Goal: Task Accomplishment & Management: Use online tool/utility

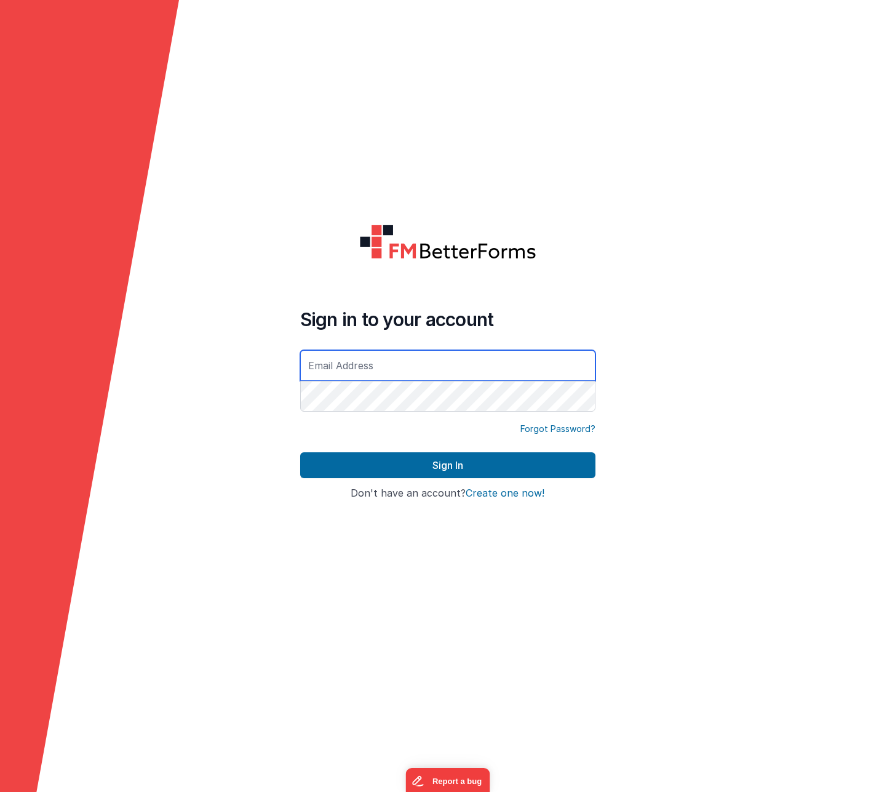
type input "[EMAIL_ADDRESS][DOMAIN_NAME]"
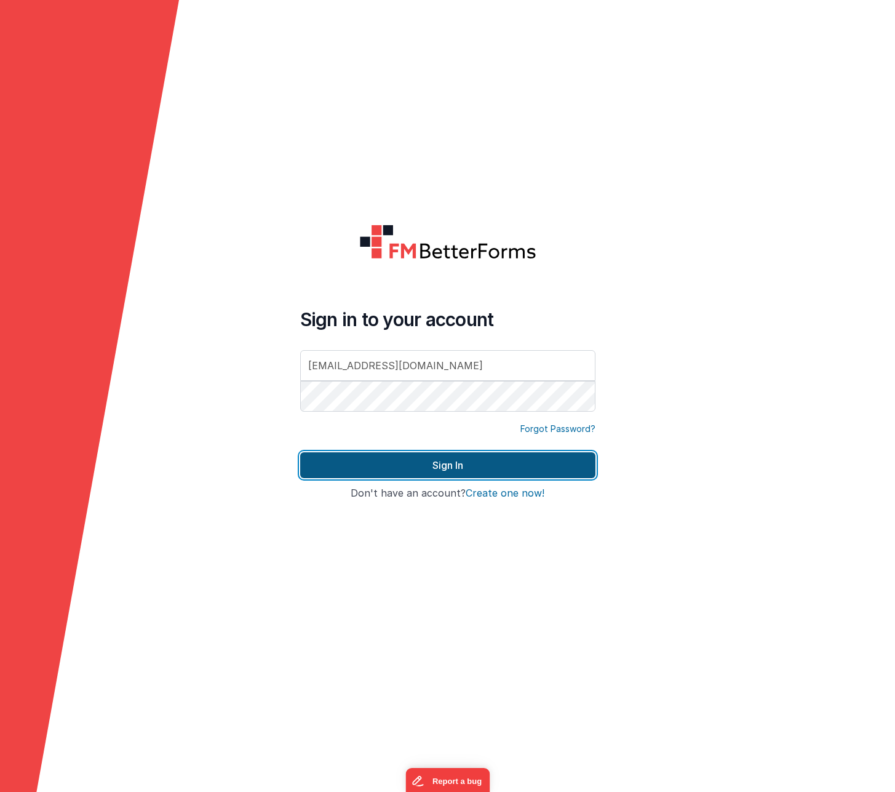
click at [506, 465] on button "Sign In" at bounding box center [447, 465] width 295 height 26
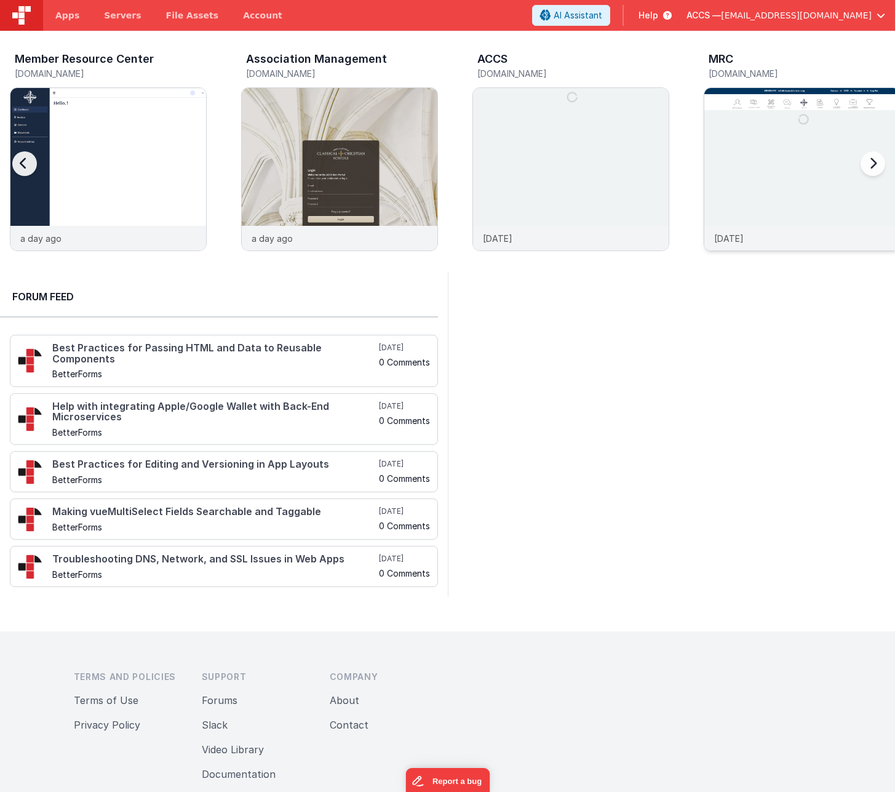
click at [741, 145] on img at bounding box center [803, 186] width 196 height 196
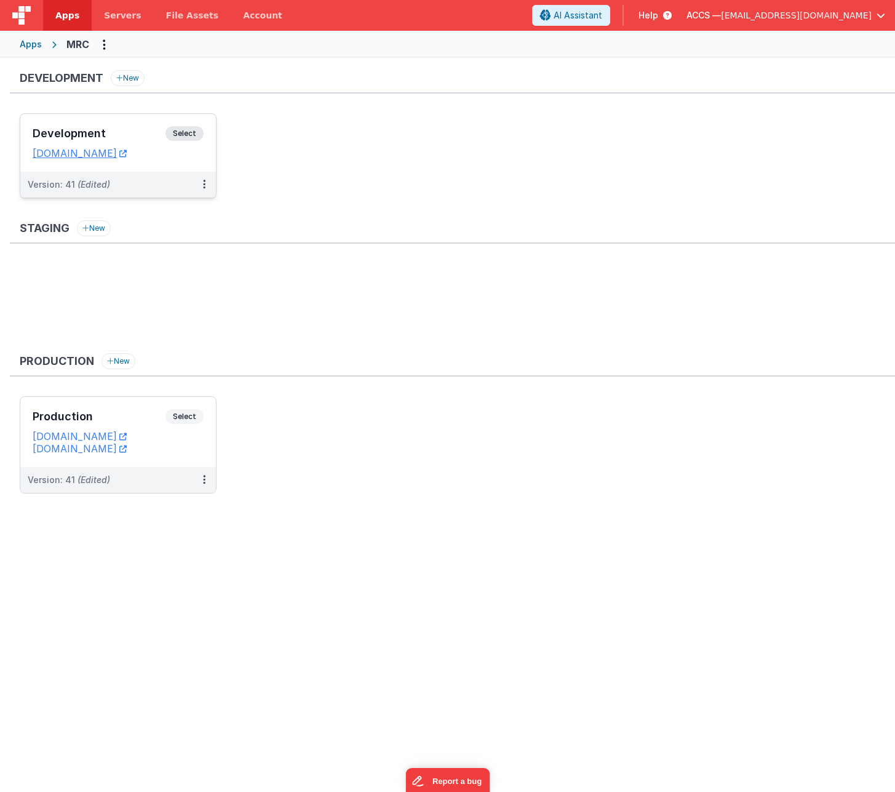
click at [139, 133] on h3 "Development" at bounding box center [99, 133] width 133 height 12
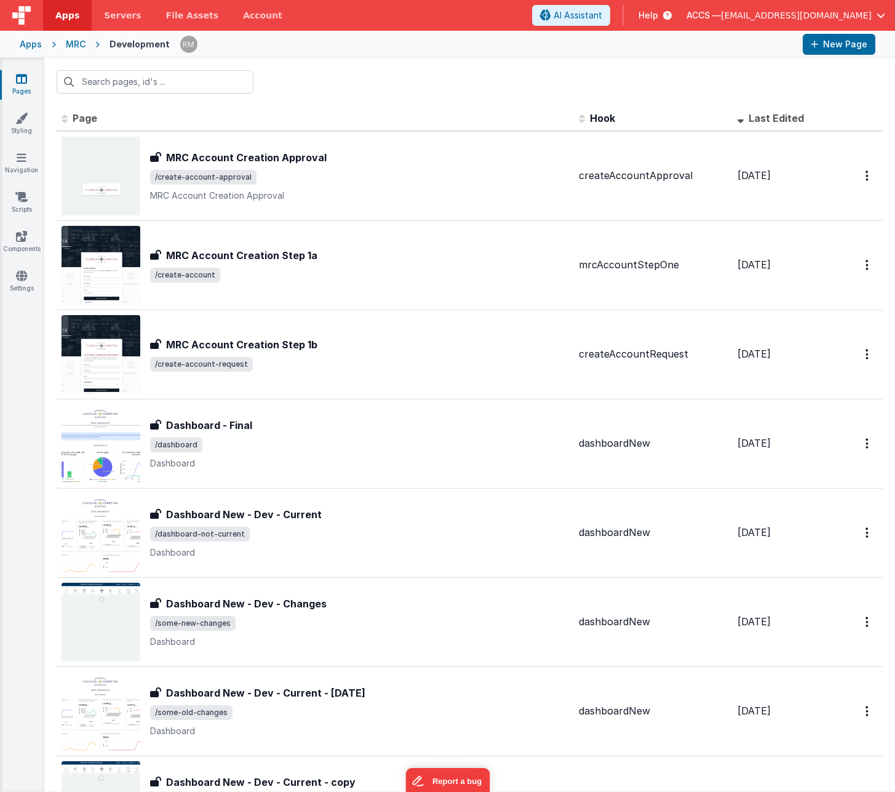
click at [761, 122] on span "Last Edited" at bounding box center [776, 118] width 55 height 12
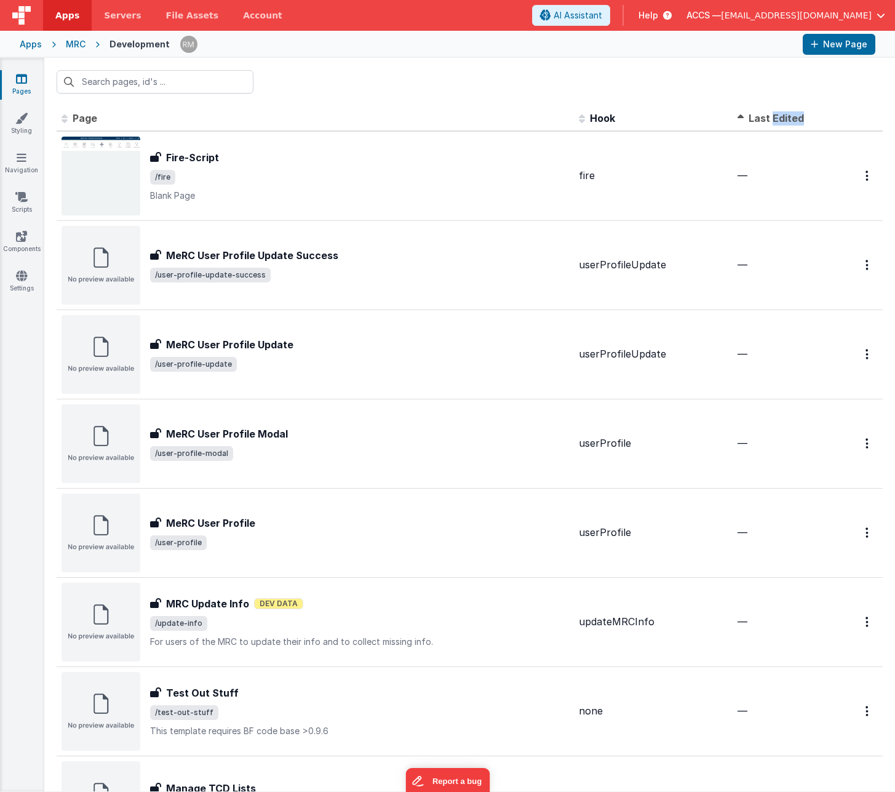
click at [761, 122] on span "Last Edited" at bounding box center [776, 118] width 55 height 12
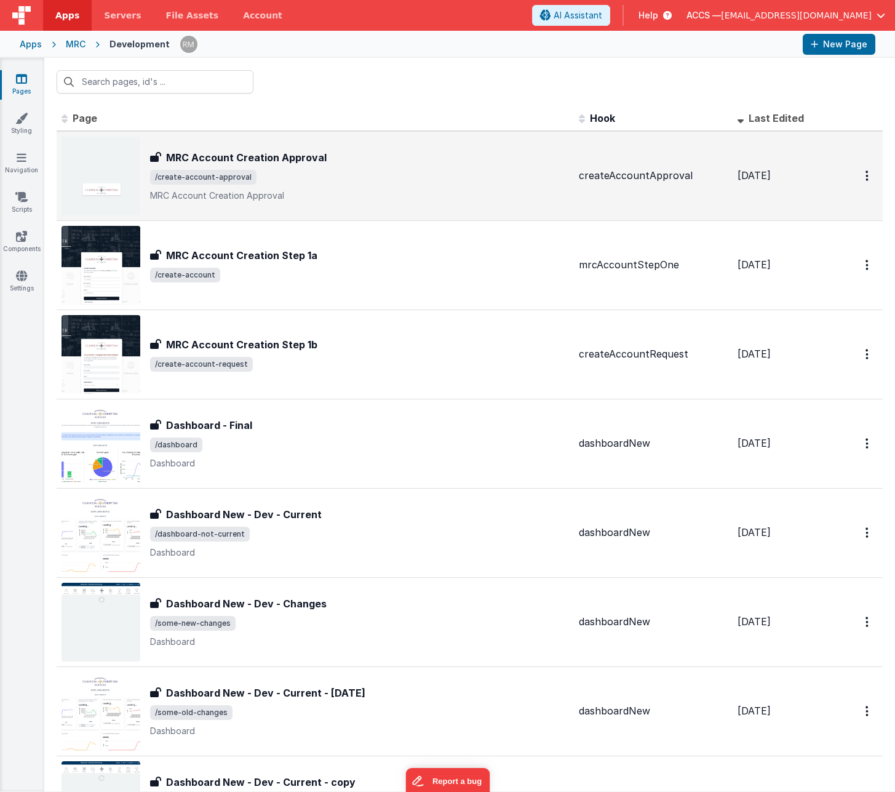
click at [292, 166] on div "MRC Account Creation Approval MRC Account Creation Approval /create-account-app…" at bounding box center [359, 176] width 419 height 52
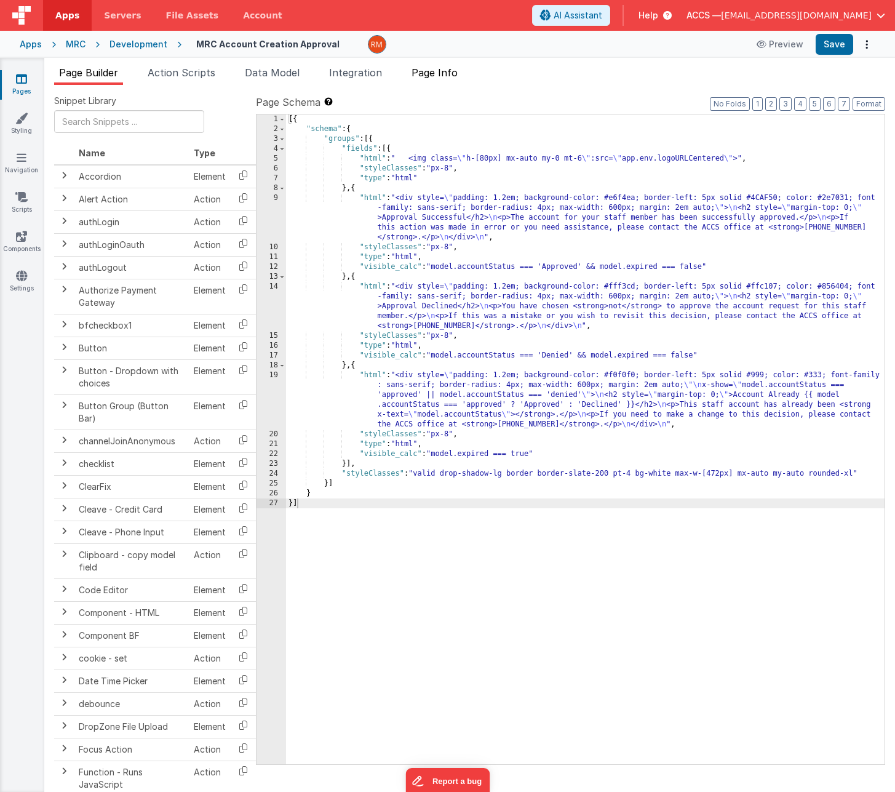
click at [443, 72] on span "Page Info" at bounding box center [435, 72] width 46 height 12
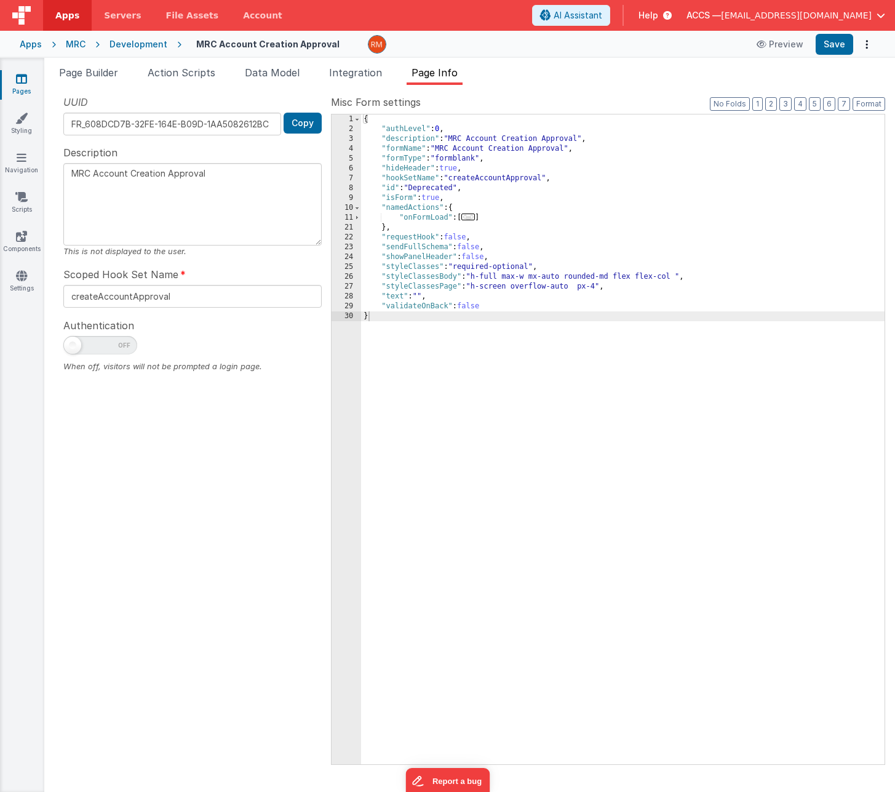
click at [475, 215] on span "..." at bounding box center [469, 217] width 14 height 7
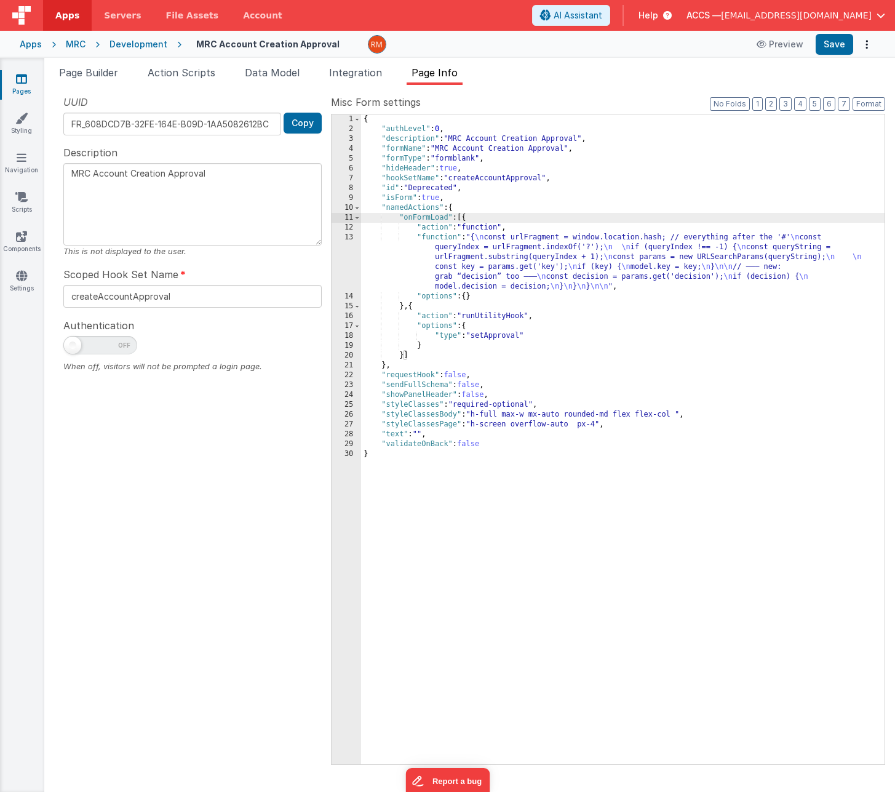
click at [86, 41] on icon at bounding box center [98, 44] width 24 height 12
click at [79, 44] on div "MRC" at bounding box center [76, 44] width 20 height 12
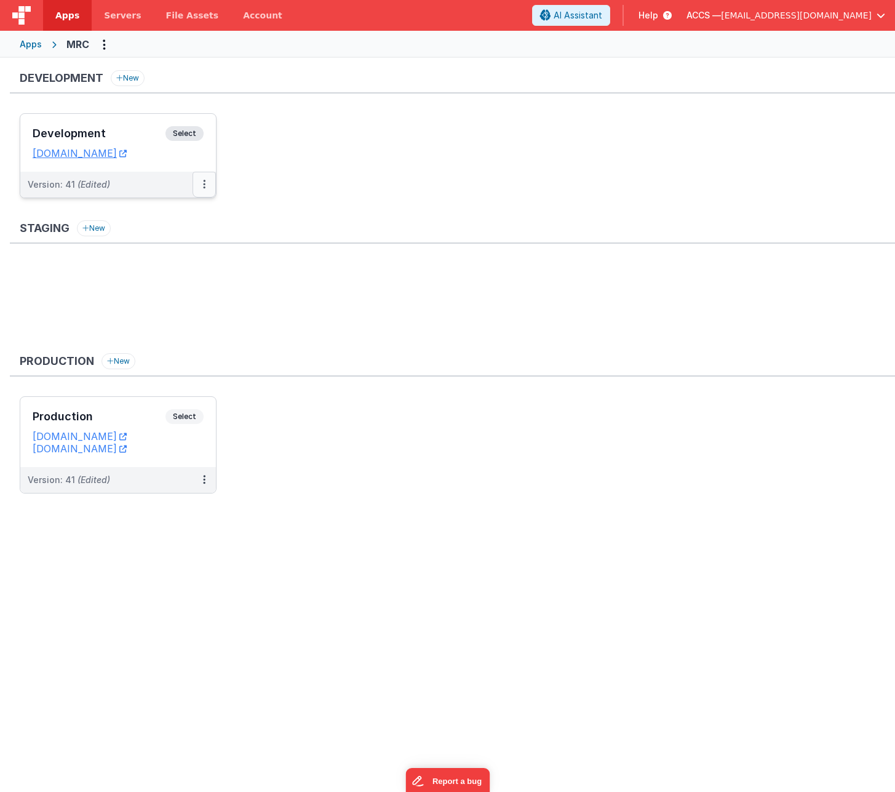
click at [201, 185] on button at bounding box center [204, 185] width 23 height 26
click at [125, 124] on div at bounding box center [447, 396] width 895 height 792
click at [124, 127] on div "Development Select" at bounding box center [118, 136] width 171 height 21
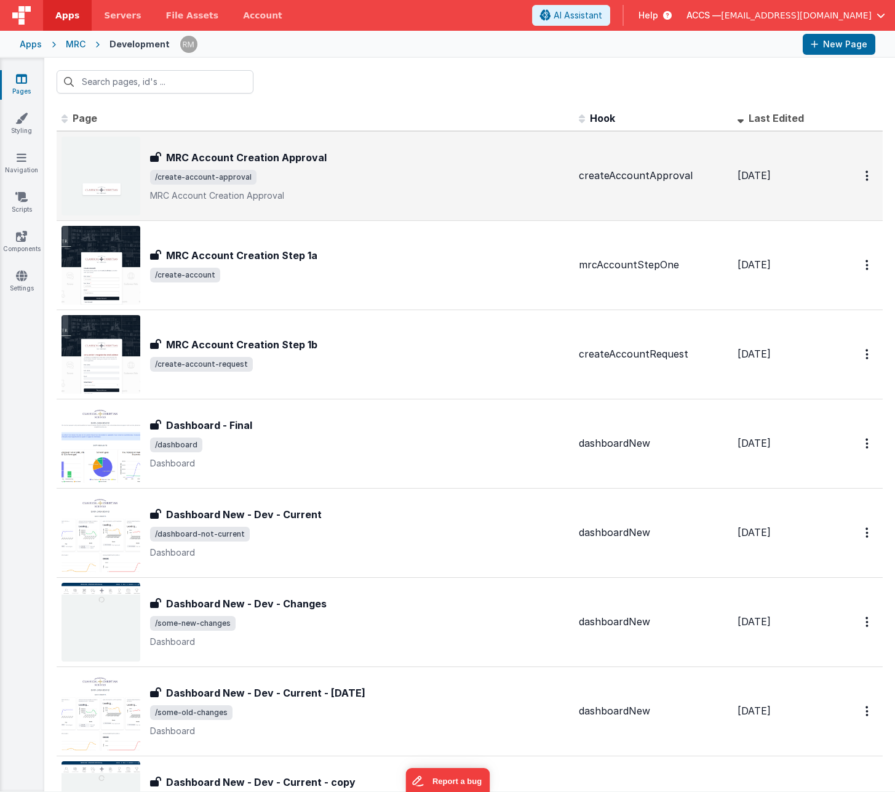
click at [486, 174] on span "/create-account-approval" at bounding box center [359, 177] width 419 height 15
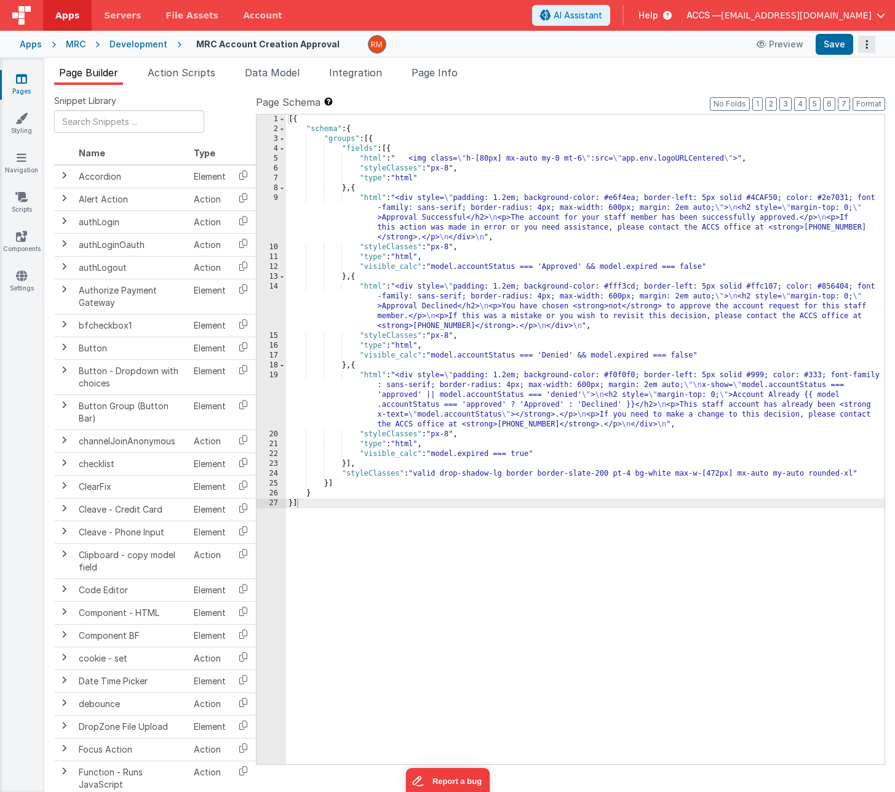
click at [868, 45] on icon "Options" at bounding box center [866, 44] width 17 height 1
click at [818, 97] on link "Rollback" at bounding box center [821, 92] width 108 height 23
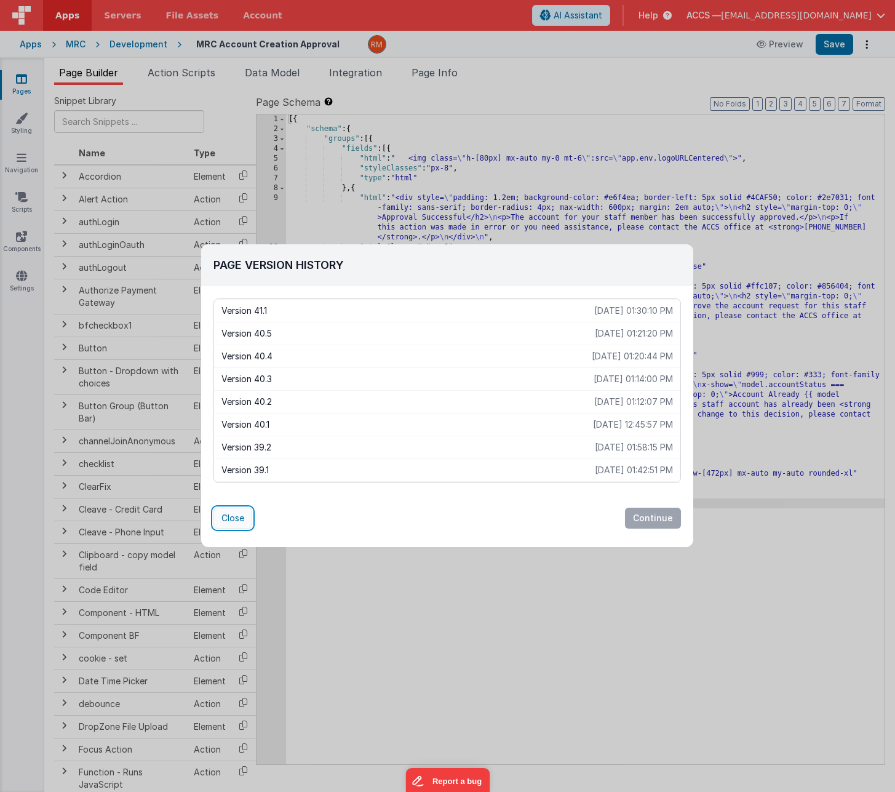
click at [226, 516] on button "Close" at bounding box center [233, 518] width 39 height 21
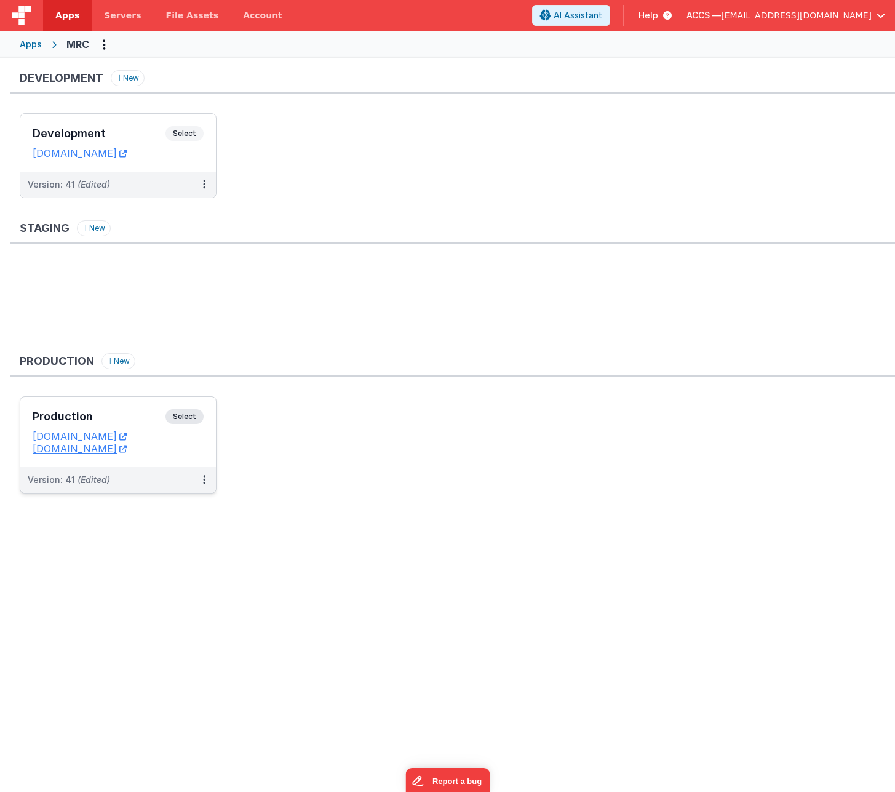
click at [145, 422] on h3 "Production" at bounding box center [99, 416] width 133 height 12
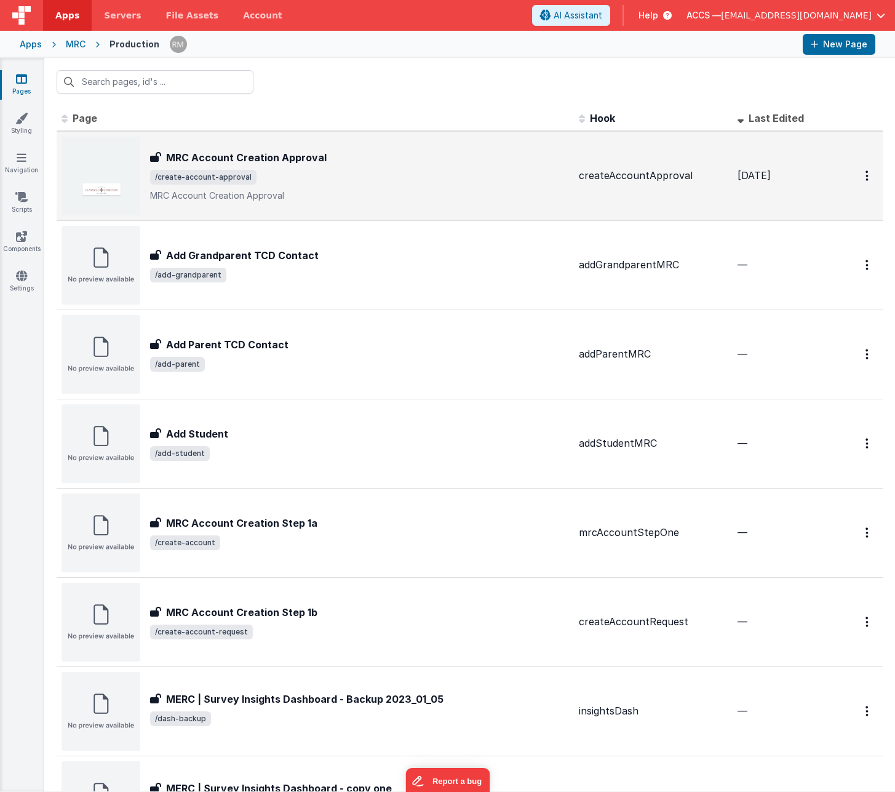
click at [375, 201] on p "MRC Account Creation Approval" at bounding box center [359, 196] width 419 height 12
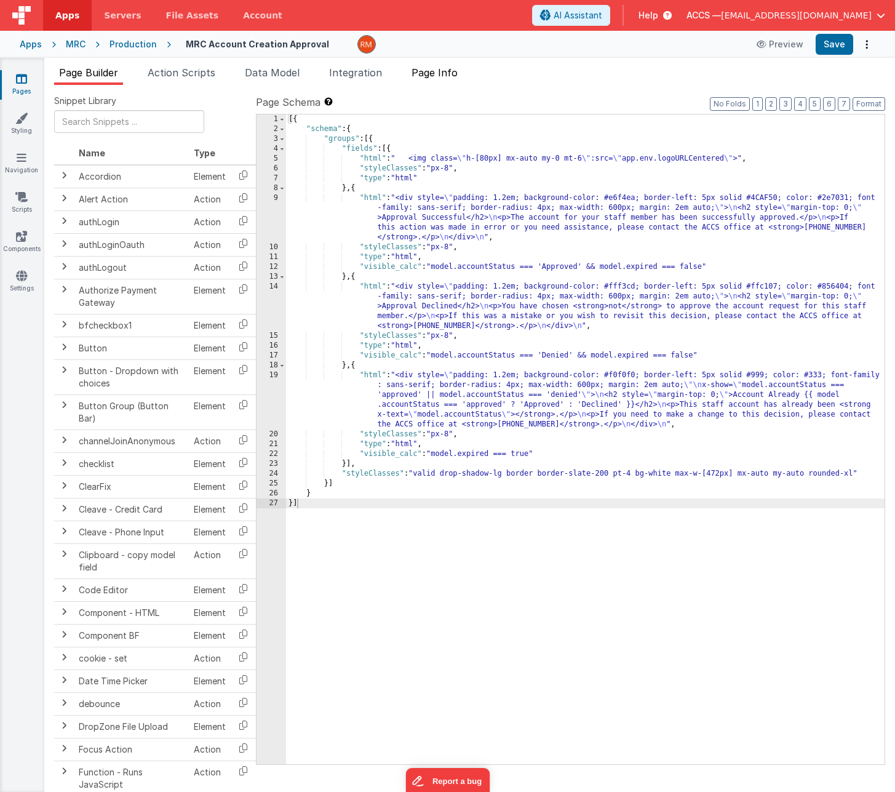
click at [452, 69] on span "Page Info" at bounding box center [435, 72] width 46 height 12
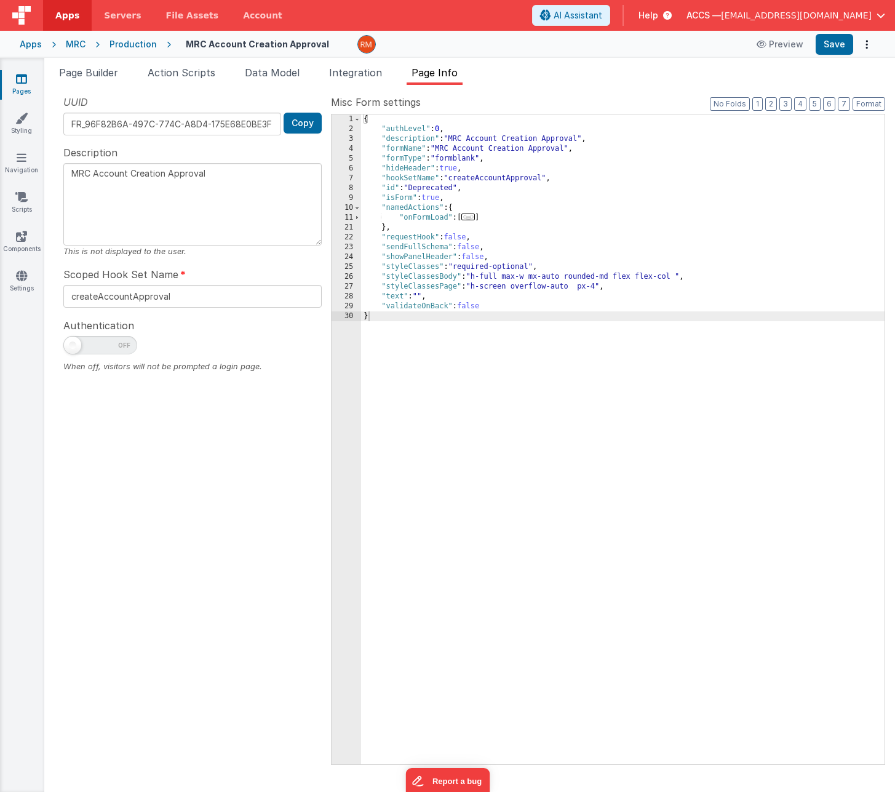
click at [470, 220] on span "..." at bounding box center [469, 217] width 14 height 7
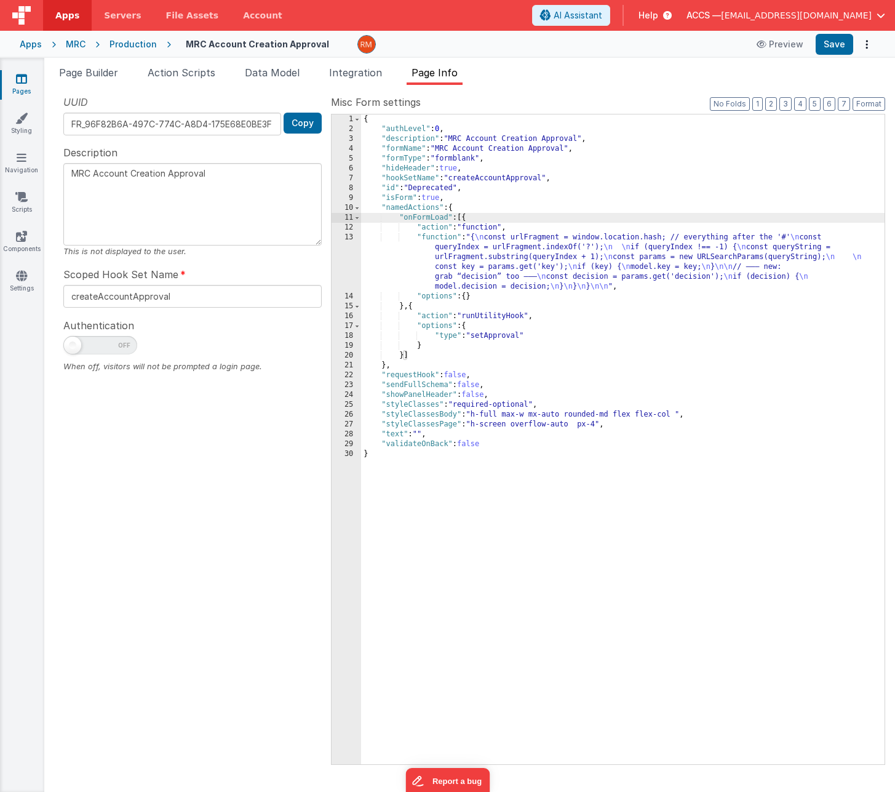
click at [506, 377] on div "{ "authLevel" : 0 , "description" : "MRC Account Creation Approval" , "formName…" at bounding box center [623, 448] width 524 height 669
click at [17, 80] on icon at bounding box center [21, 79] width 11 height 12
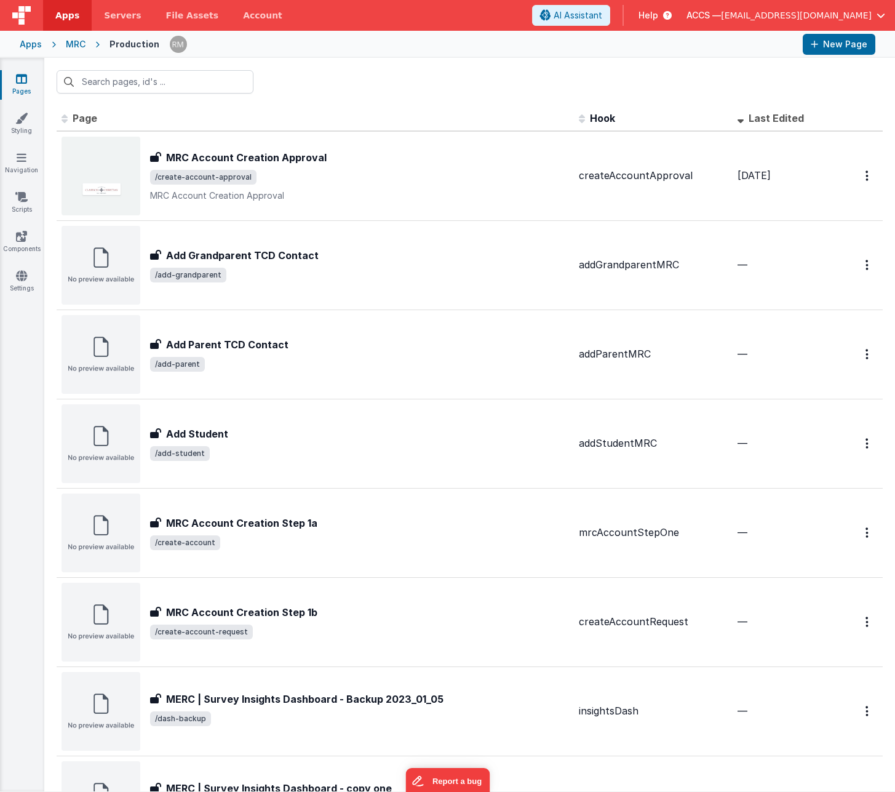
click at [69, 44] on div "MRC" at bounding box center [76, 44] width 20 height 12
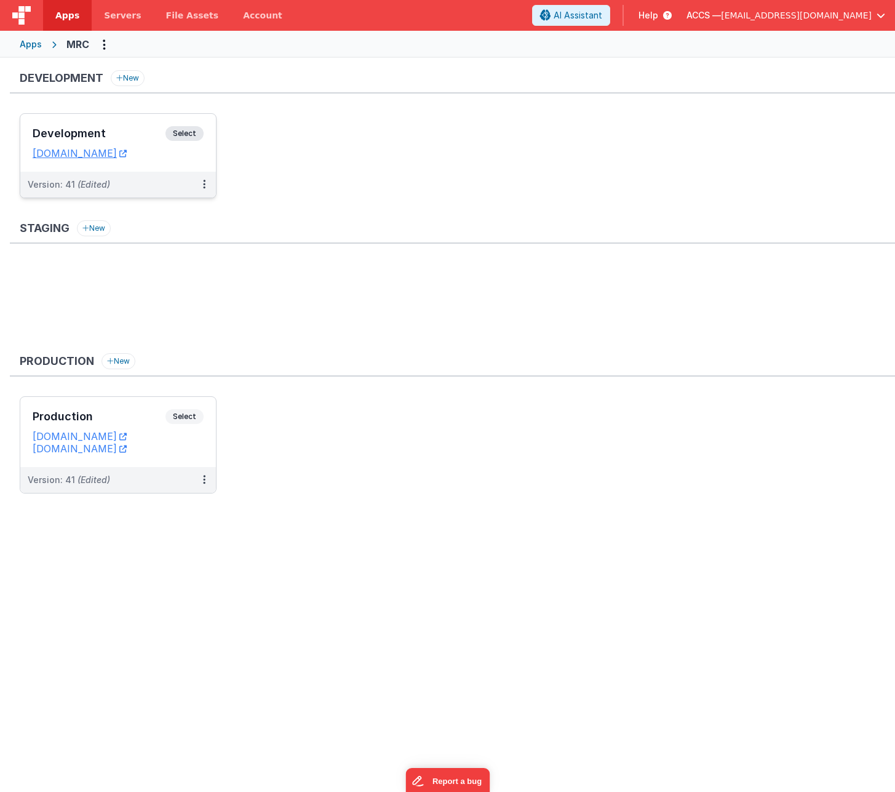
click at [128, 128] on h3 "Development" at bounding box center [99, 133] width 133 height 12
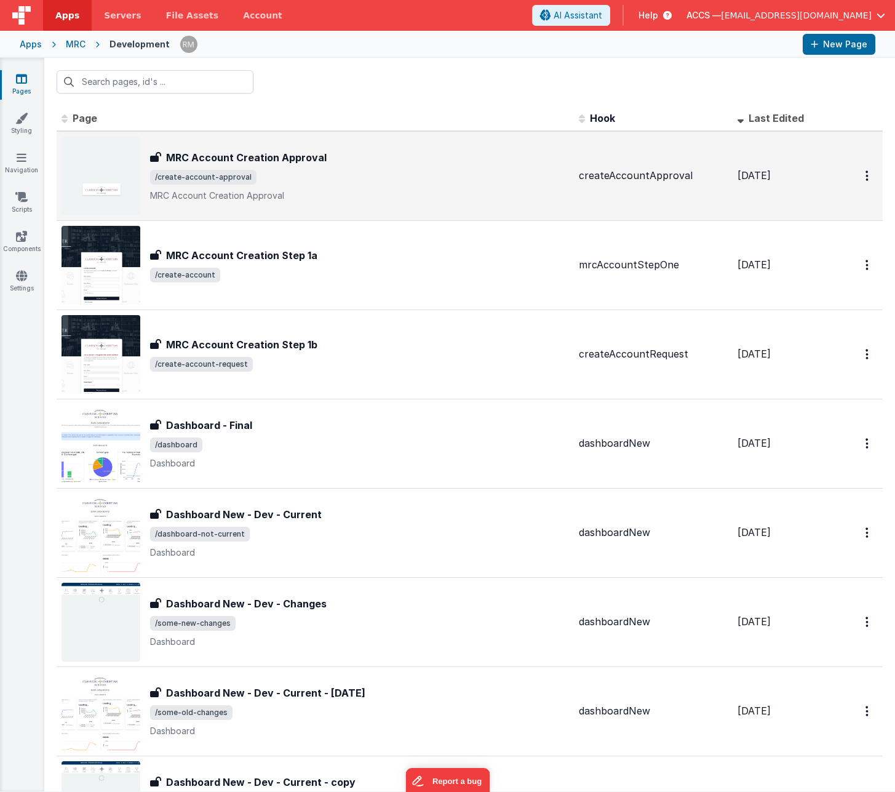
click at [401, 182] on span "/create-account-approval" at bounding box center [359, 177] width 419 height 15
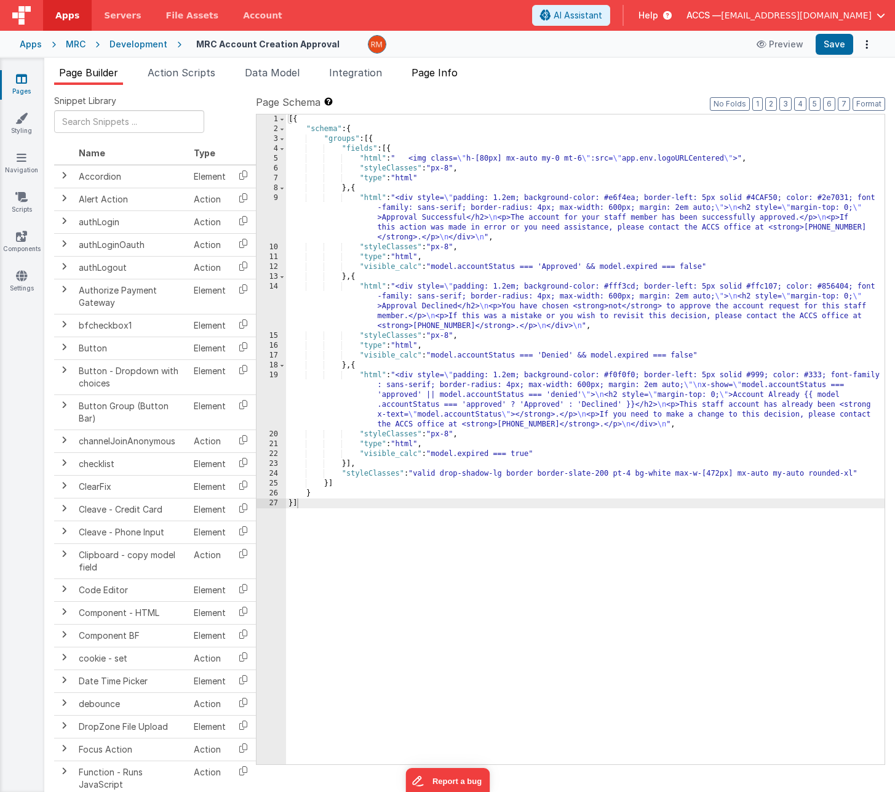
click at [451, 78] on span "Page Info" at bounding box center [435, 72] width 46 height 12
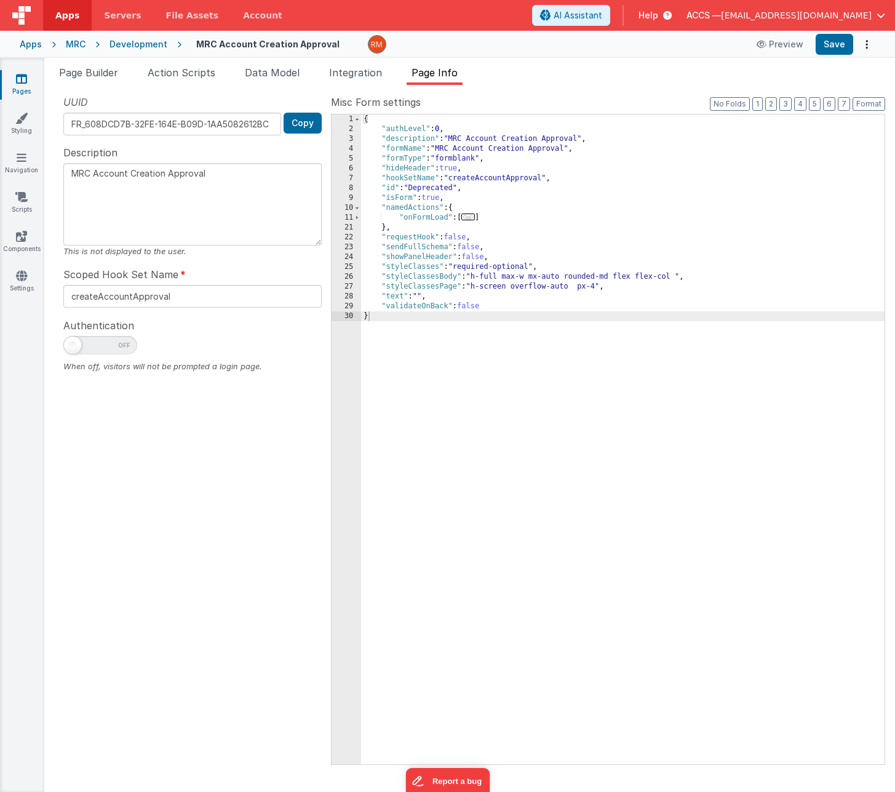
click at [469, 220] on span "..." at bounding box center [469, 217] width 14 height 7
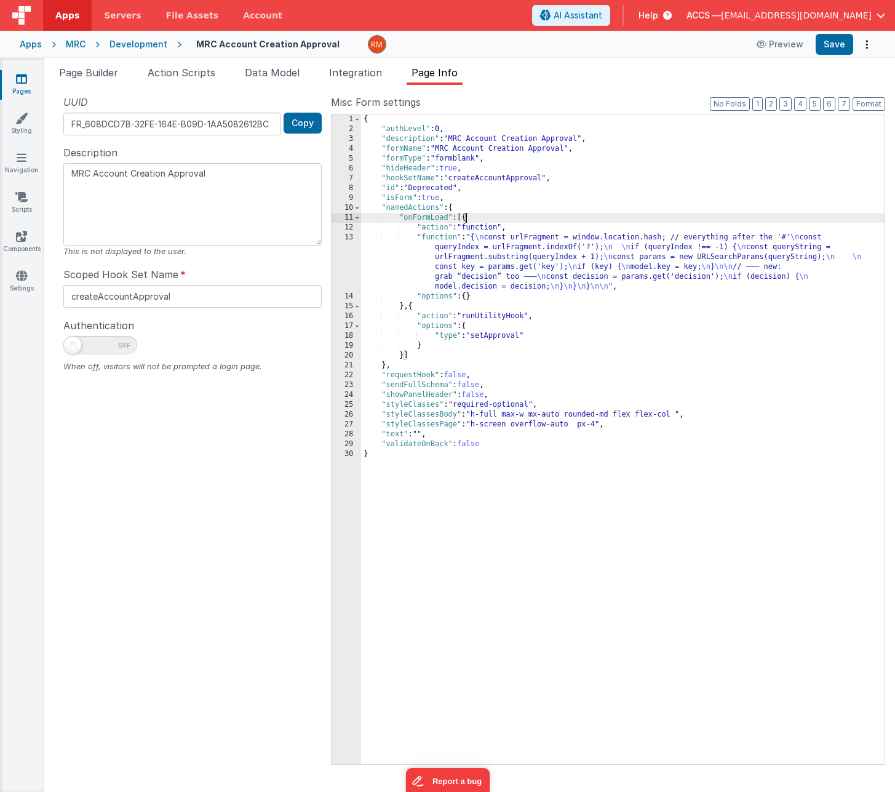
click at [75, 44] on div "MRC" at bounding box center [76, 44] width 20 height 12
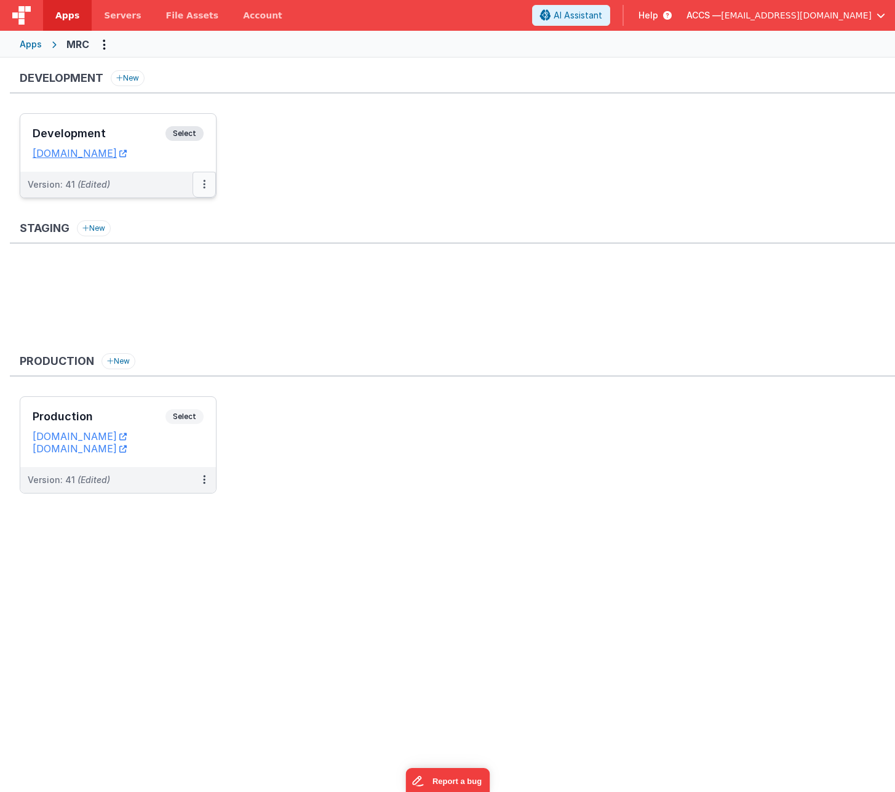
click at [201, 183] on button at bounding box center [204, 185] width 23 height 26
click at [169, 250] on link "Deploy..." at bounding box center [162, 257] width 108 height 22
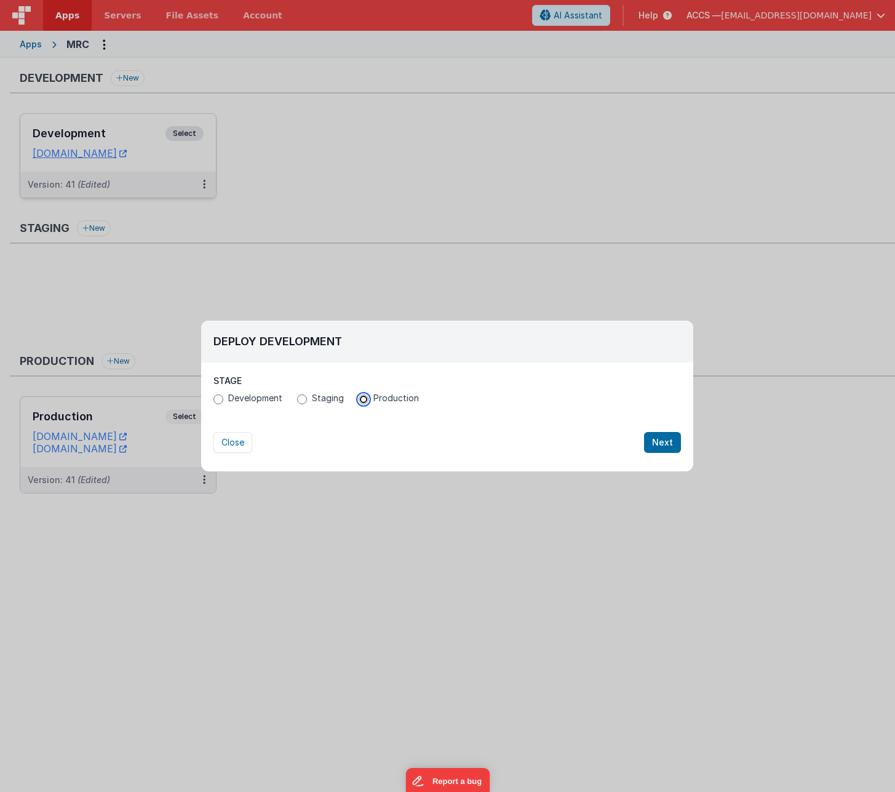
click at [364, 399] on input "Production" at bounding box center [364, 399] width 10 height 10
radio input "true"
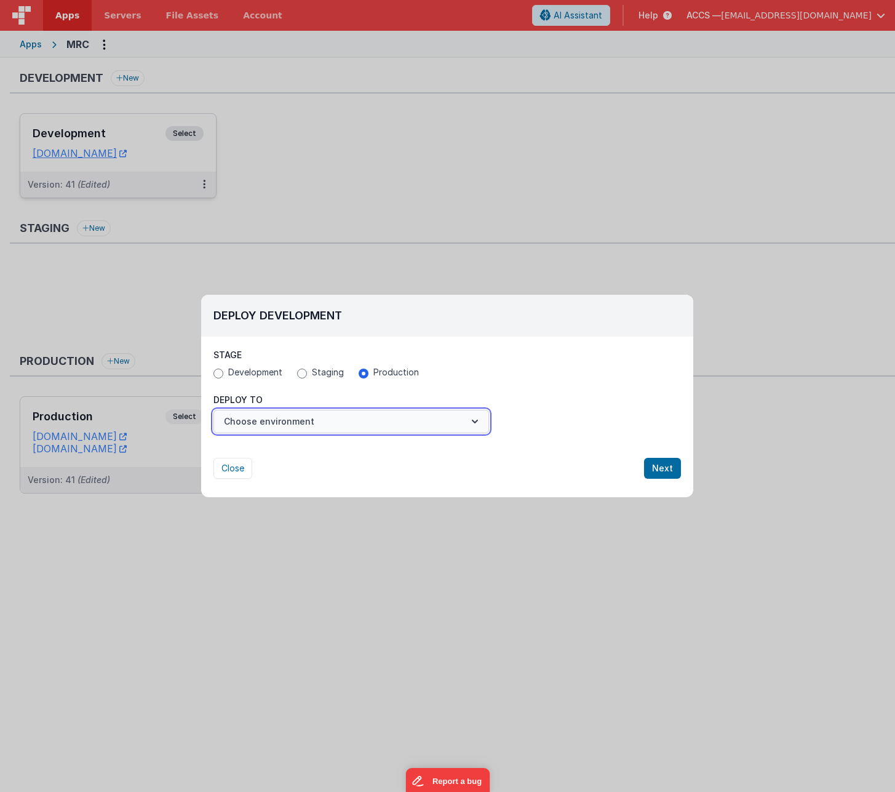
click at [432, 425] on button "Choose environment" at bounding box center [352, 421] width 276 height 23
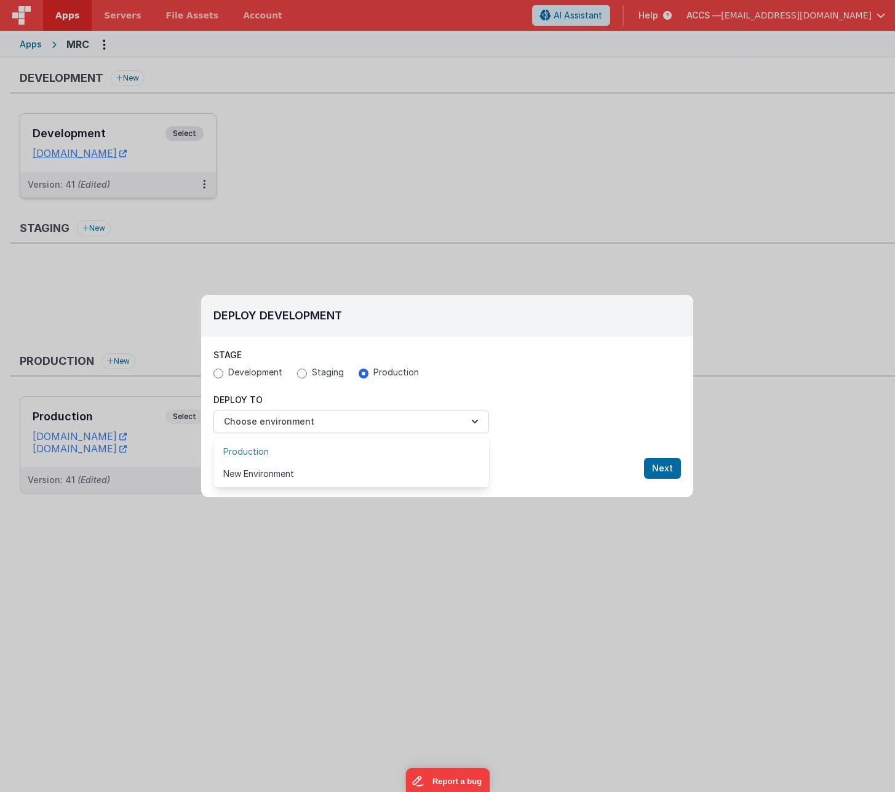
click at [390, 457] on link "Production" at bounding box center [352, 452] width 276 height 22
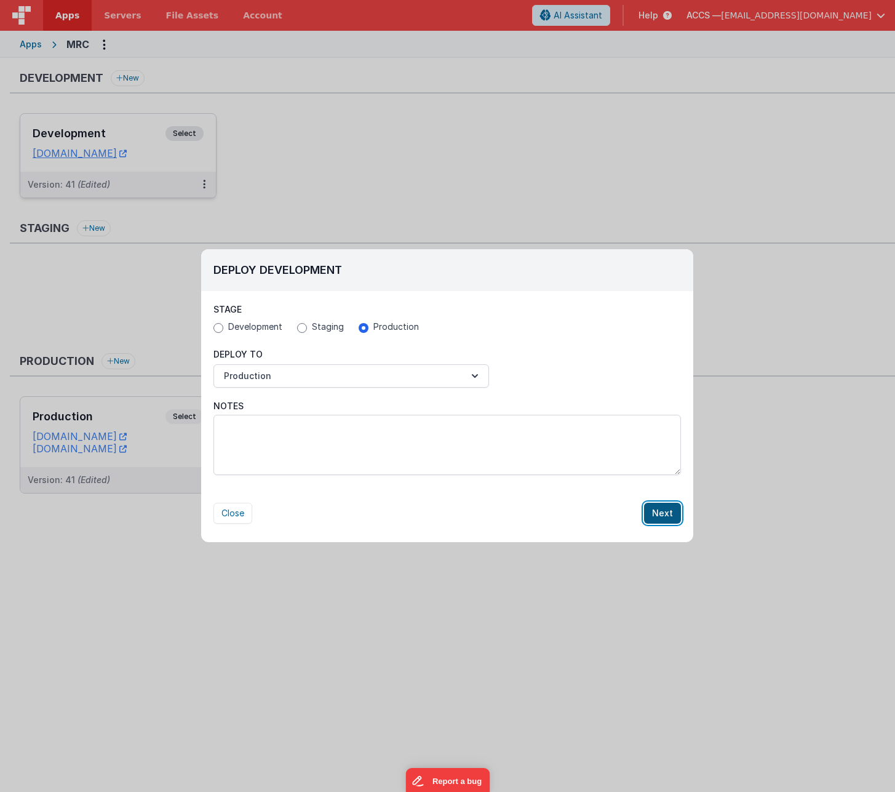
click at [671, 516] on button "Next" at bounding box center [662, 513] width 37 height 21
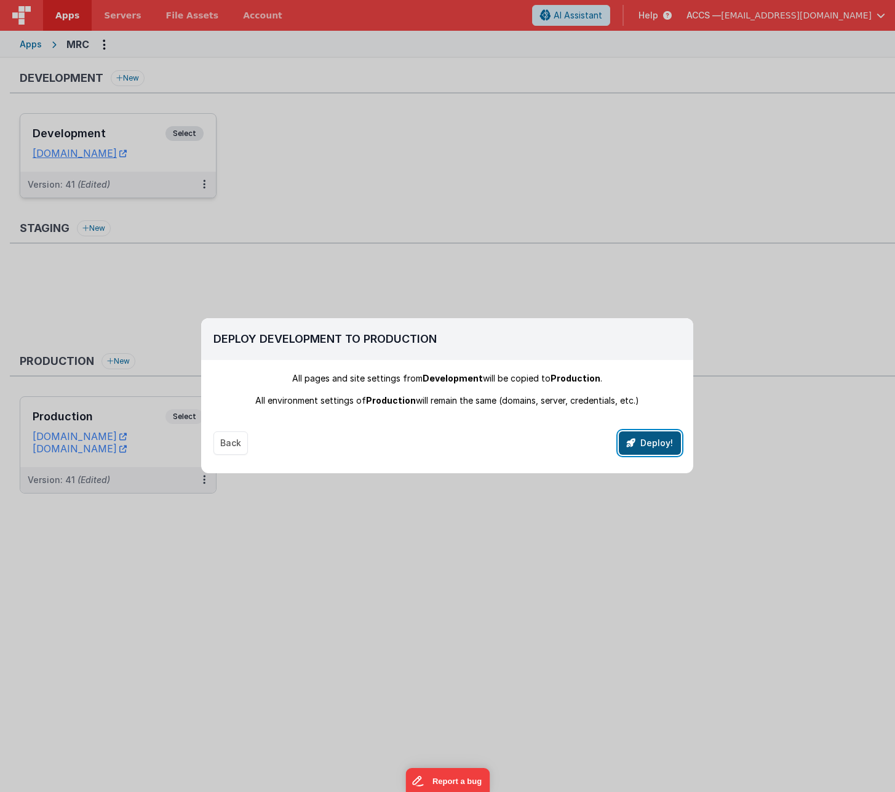
click at [652, 449] on button "Deploy!" at bounding box center [650, 442] width 62 height 23
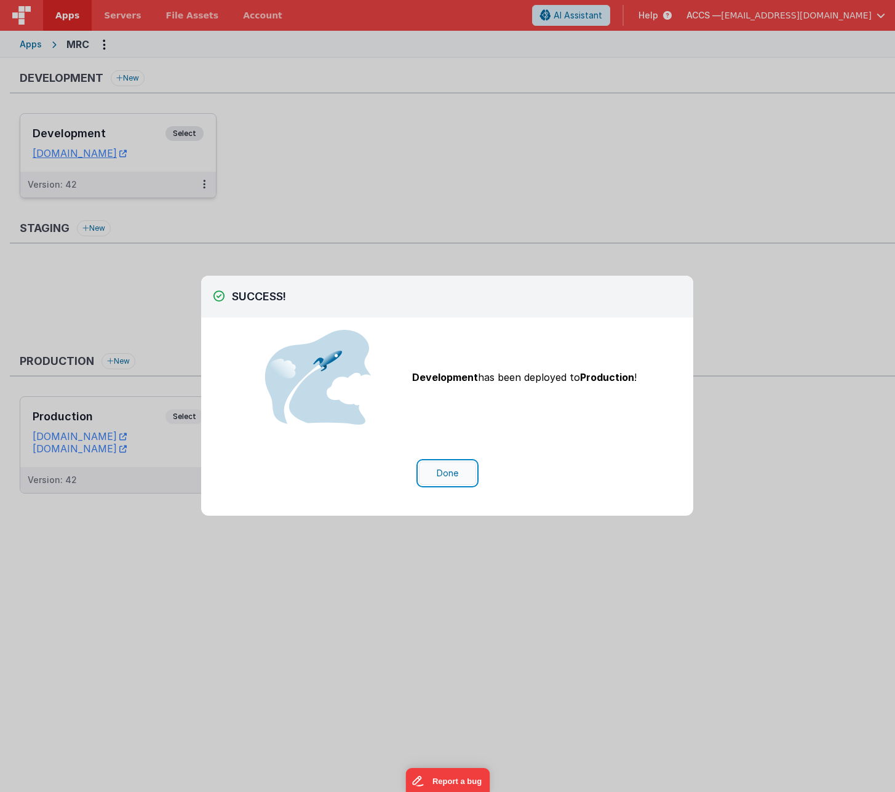
click at [441, 473] on button "Done" at bounding box center [447, 473] width 57 height 23
